Goal: Information Seeking & Learning: Learn about a topic

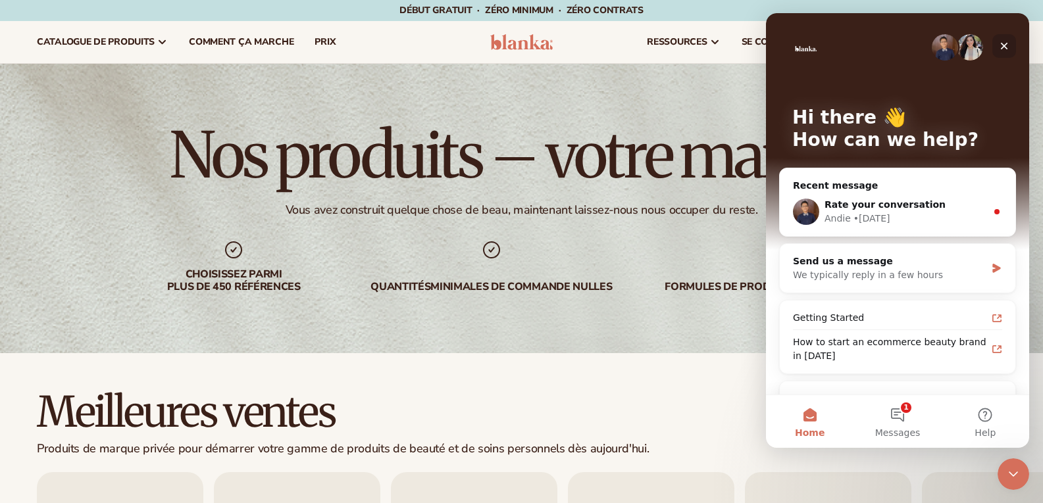
click at [1005, 46] on icon "Close" at bounding box center [1004, 46] width 11 height 11
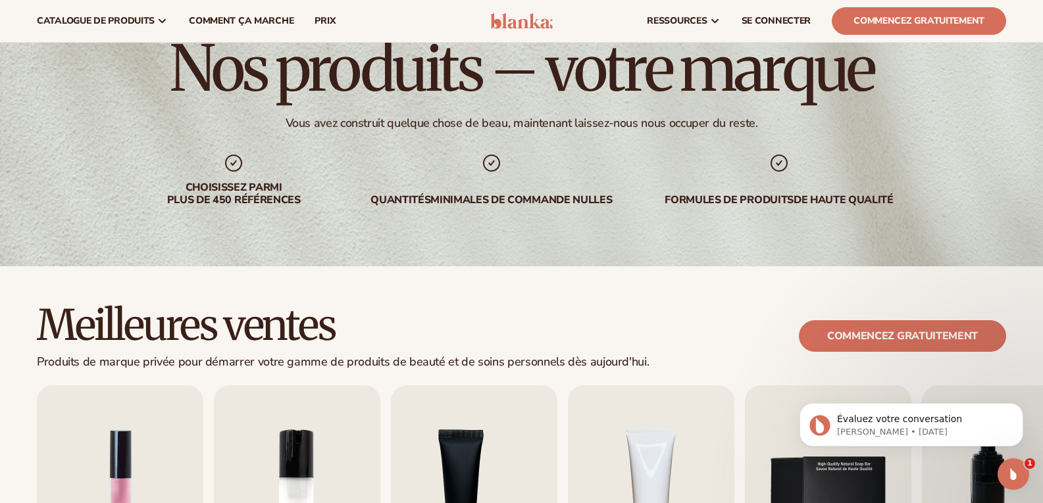
scroll to position [78, 0]
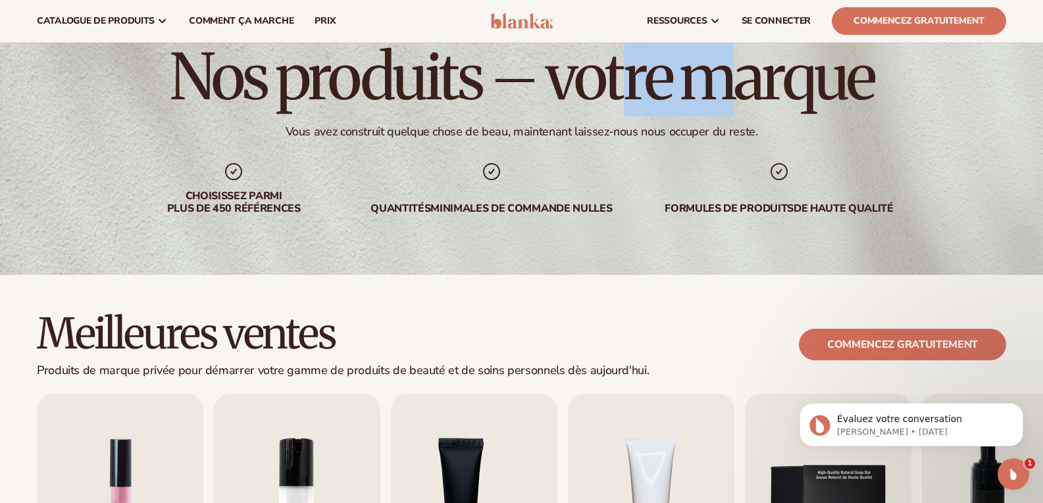
drag, startPoint x: 737, startPoint y: 96, endPoint x: 622, endPoint y: 72, distance: 117.7
click at [622, 72] on font "Nos produits – votre marque" at bounding box center [521, 76] width 703 height 79
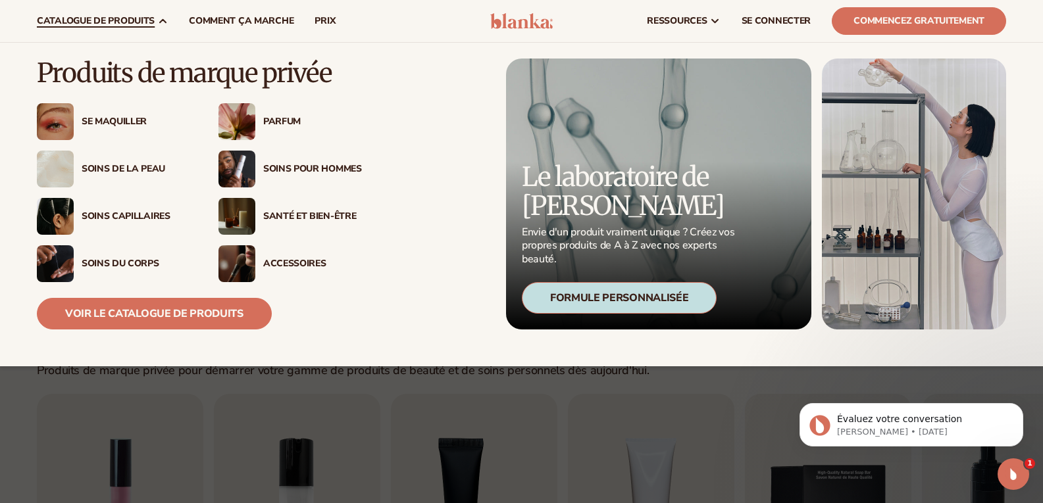
click at [98, 21] on font "catalogue de produits" at bounding box center [96, 20] width 118 height 12
click at [108, 120] on font "Se maquiller" at bounding box center [114, 121] width 65 height 12
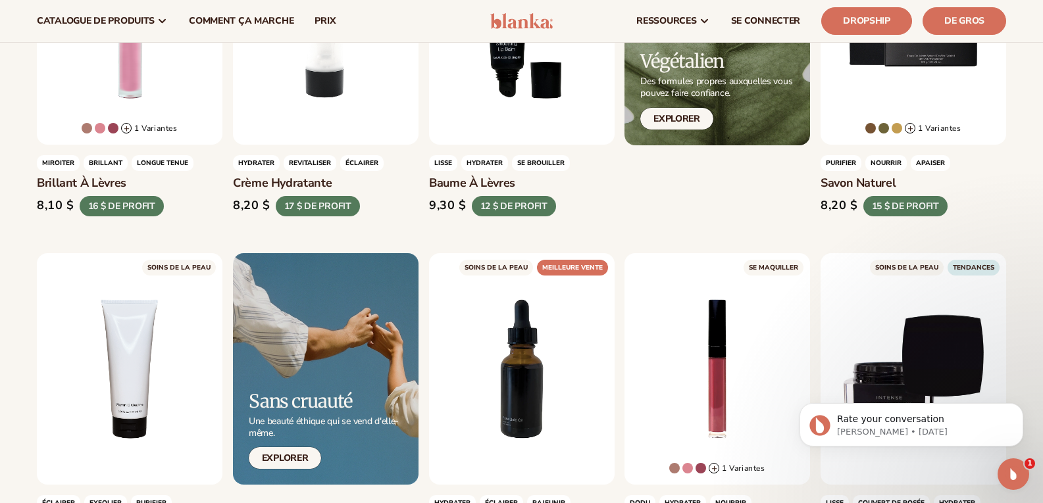
scroll to position [624, 0]
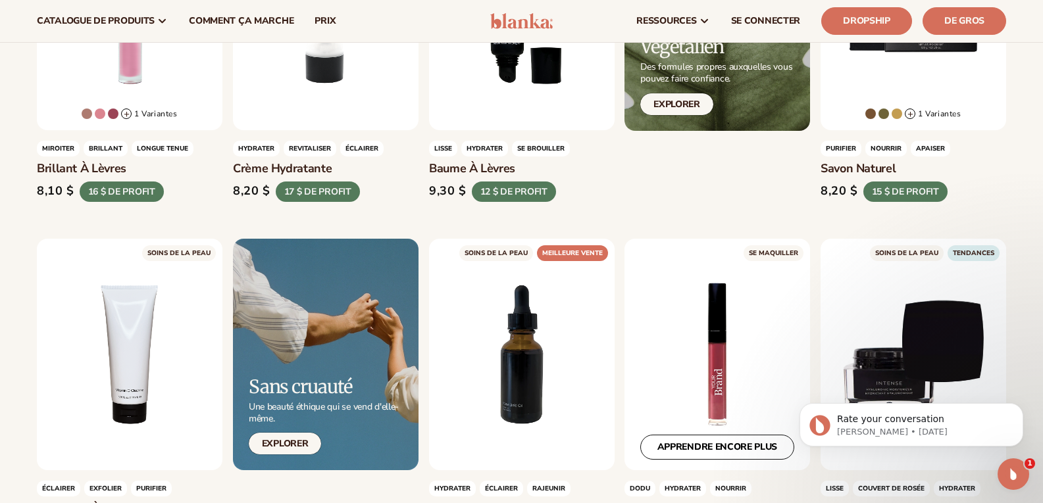
click at [727, 365] on div "APPRENDRE ENCORE PLUS" at bounding box center [717, 355] width 186 height 232
click at [709, 345] on div "APPRENDRE ENCORE PLUS" at bounding box center [717, 355] width 186 height 232
click at [720, 364] on div "APPRENDRE ENCORE PLUS" at bounding box center [717, 355] width 186 height 232
click at [720, 450] on link "APPRENDRE ENCORE PLUS" at bounding box center [717, 447] width 154 height 25
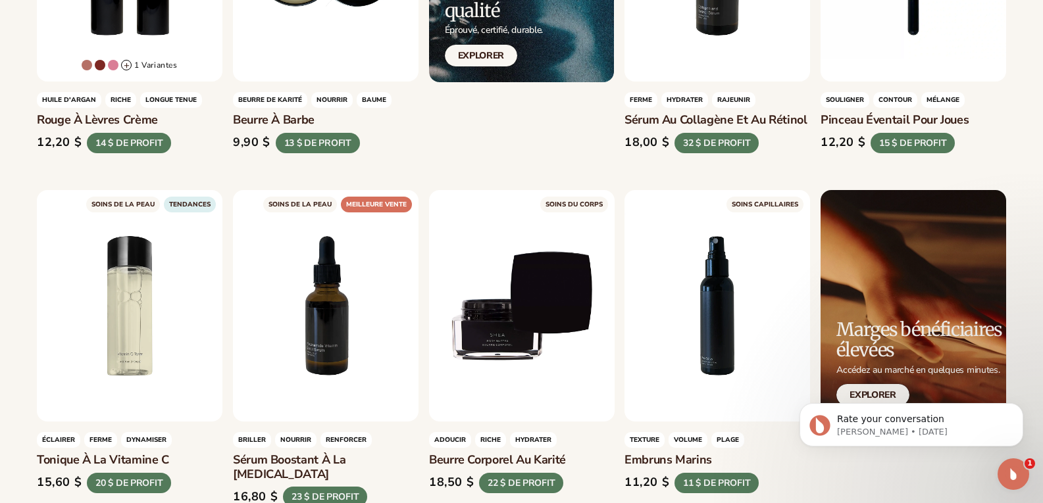
scroll to position [2432, 0]
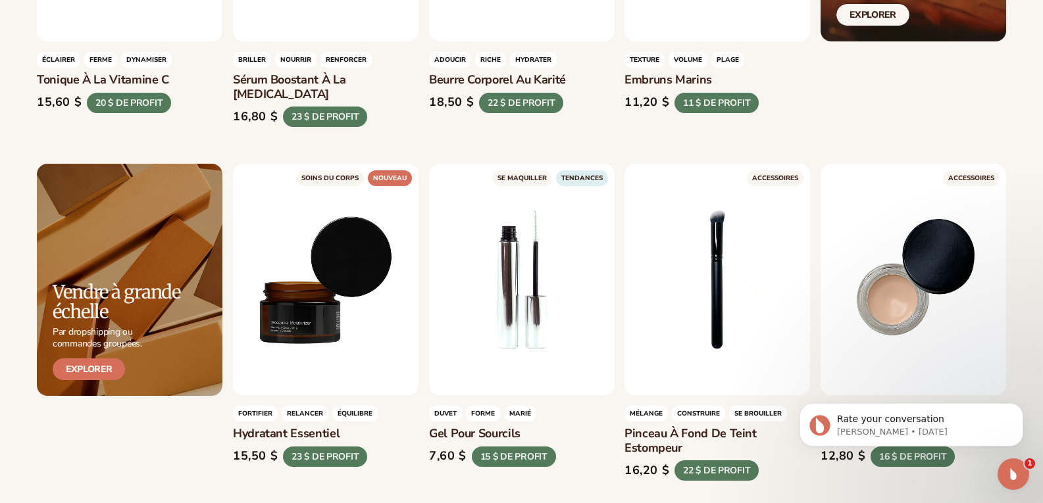
click at [97, 374] on link "Explorer" at bounding box center [89, 370] width 72 height 22
